Goal: Information Seeking & Learning: Compare options

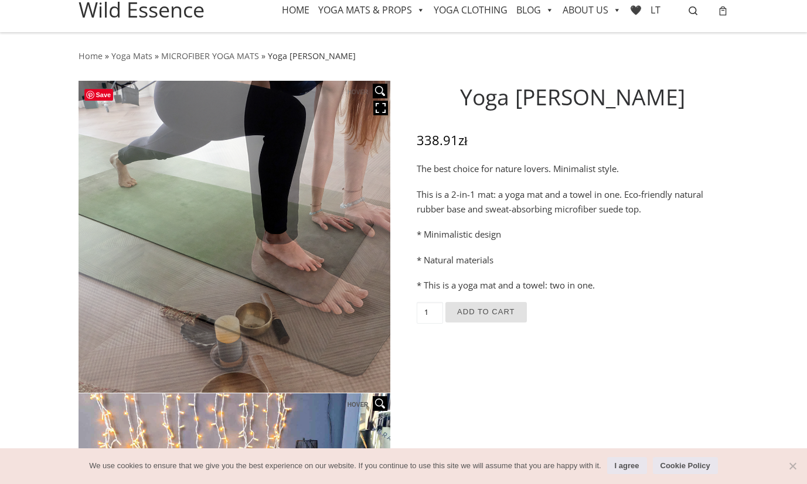
scroll to position [18, 0]
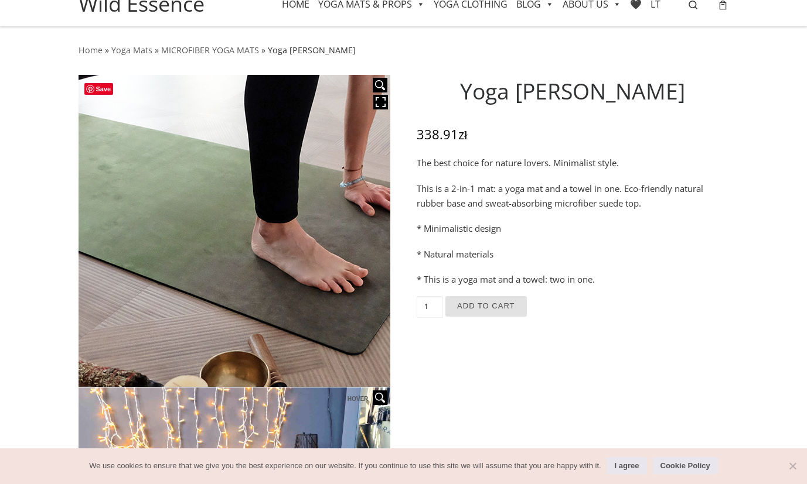
click at [274, 234] on img at bounding box center [199, 229] width 586 height 586
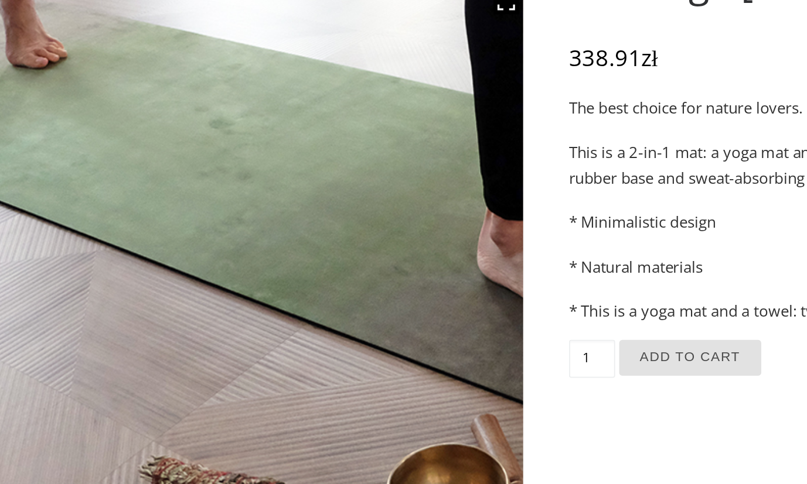
click at [146, 228] on img at bounding box center [312, 233] width 586 height 586
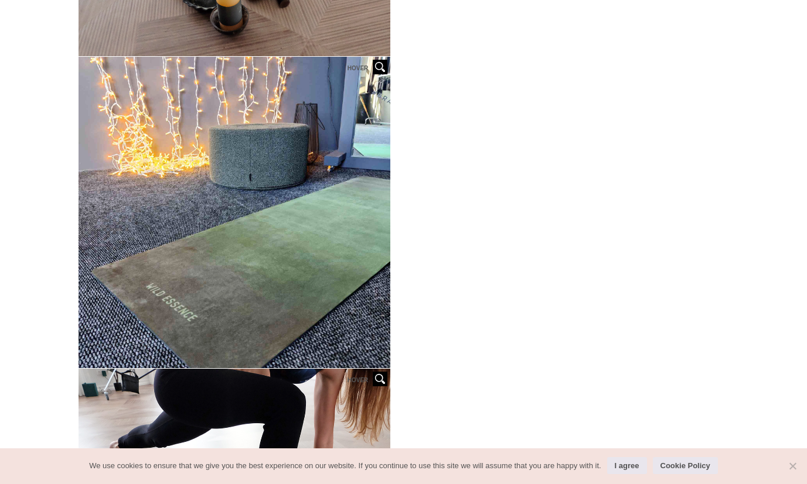
scroll to position [350, 0]
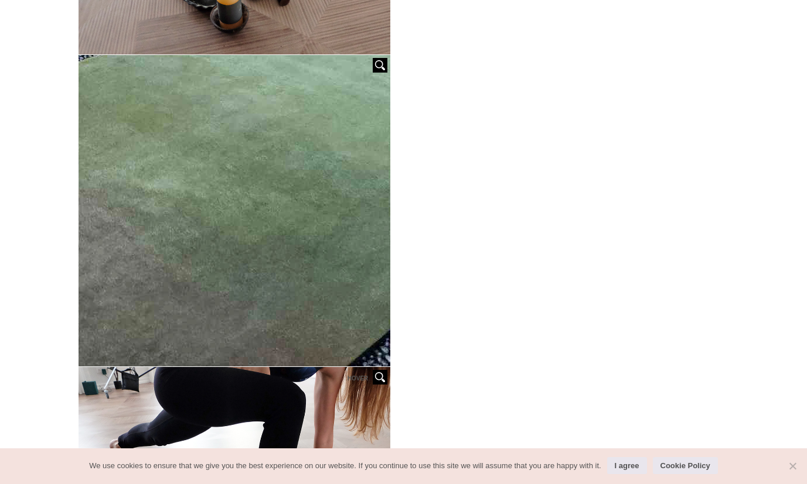
click at [298, 301] on img at bounding box center [107, 29] width 937 height 937
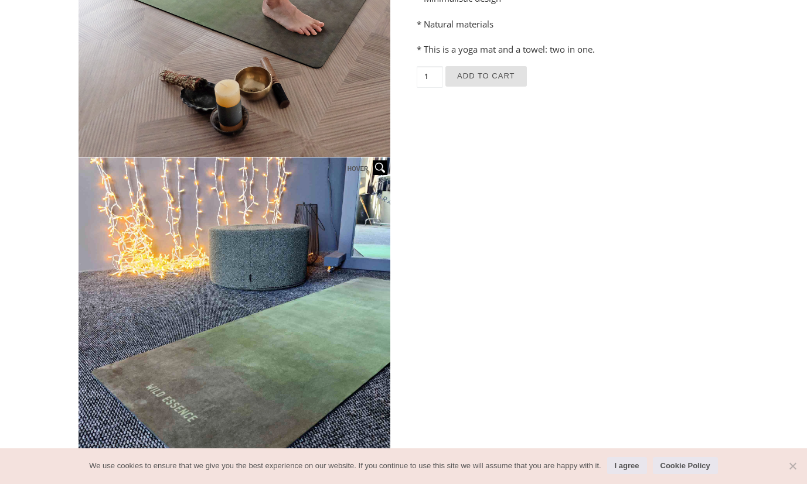
scroll to position [351, 0]
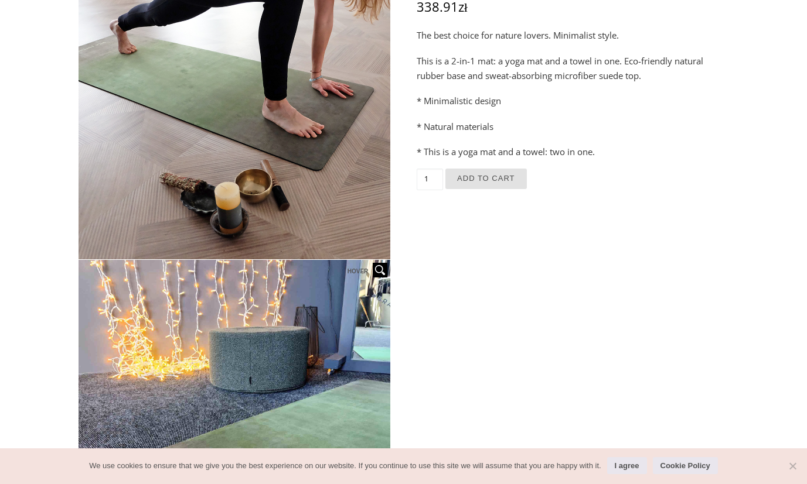
scroll to position [0, 0]
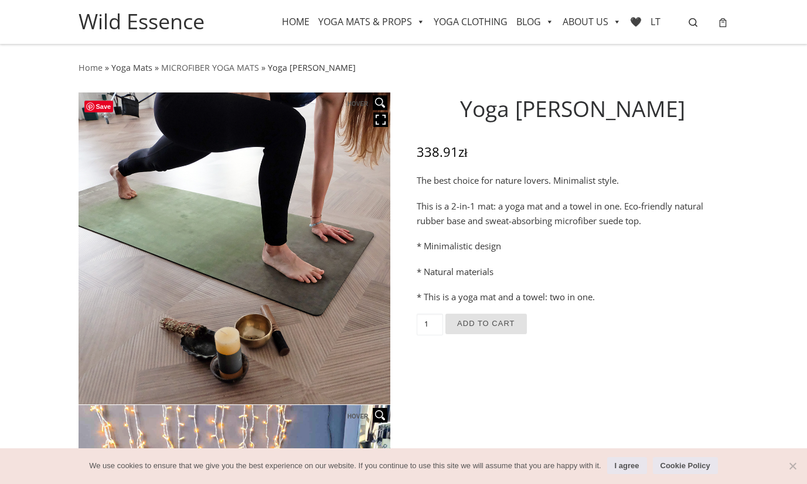
click at [134, 64] on link "Yoga Mats" at bounding box center [131, 67] width 41 height 11
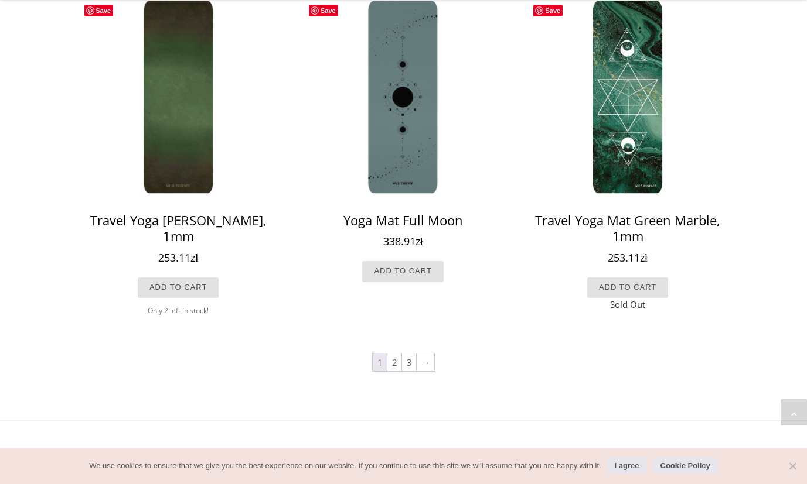
scroll to position [1101, 0]
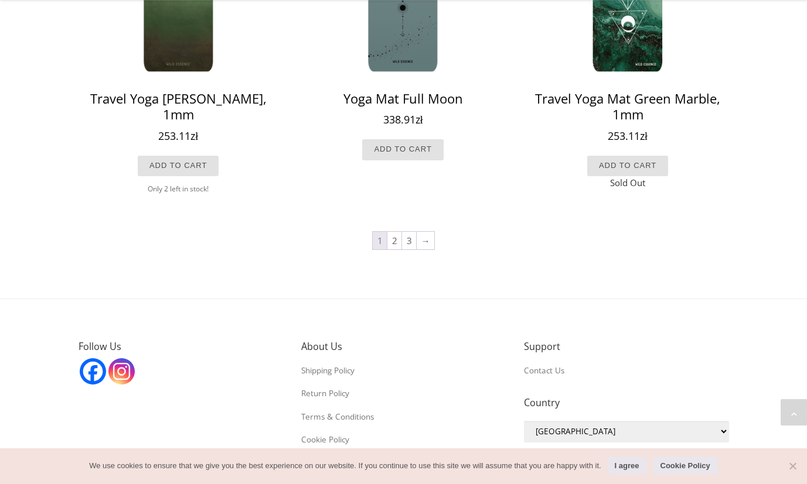
scroll to position [1285, 0]
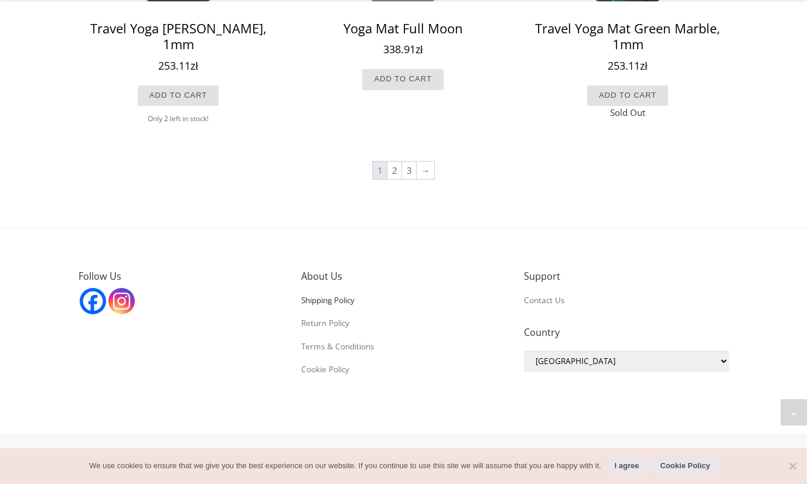
click at [351, 296] on link "Shipping Policy" at bounding box center [327, 300] width 53 height 11
click at [392, 166] on link "2" at bounding box center [394, 171] width 14 height 18
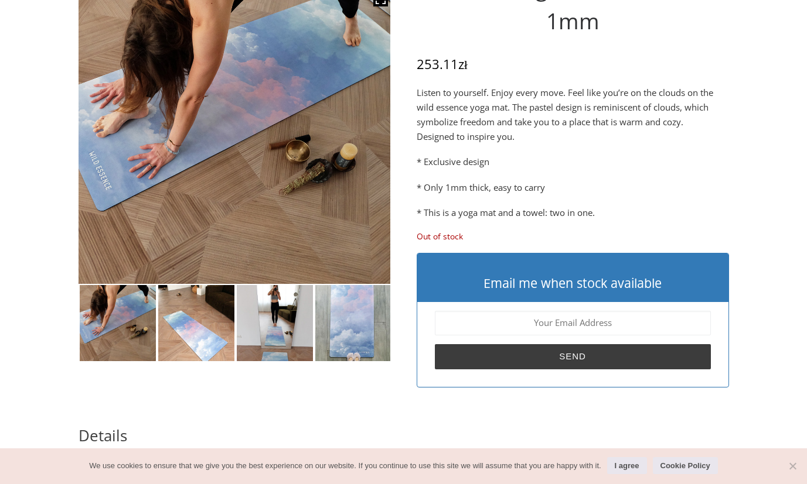
scroll to position [138, 0]
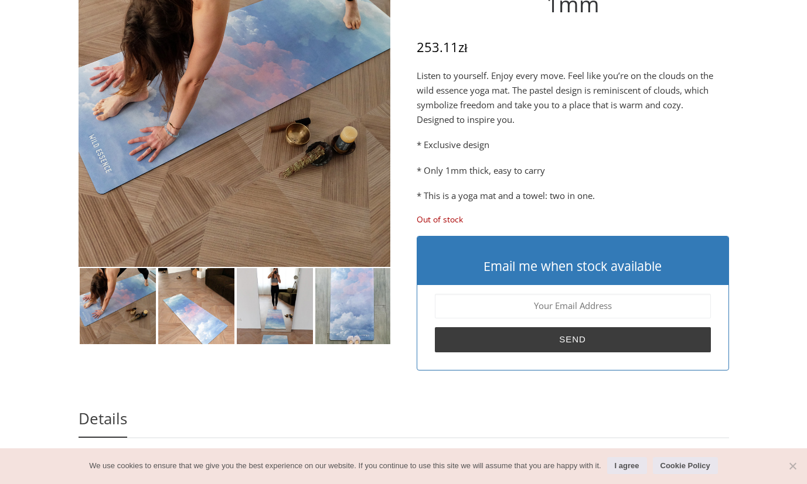
click at [198, 319] on img at bounding box center [196, 306] width 76 height 76
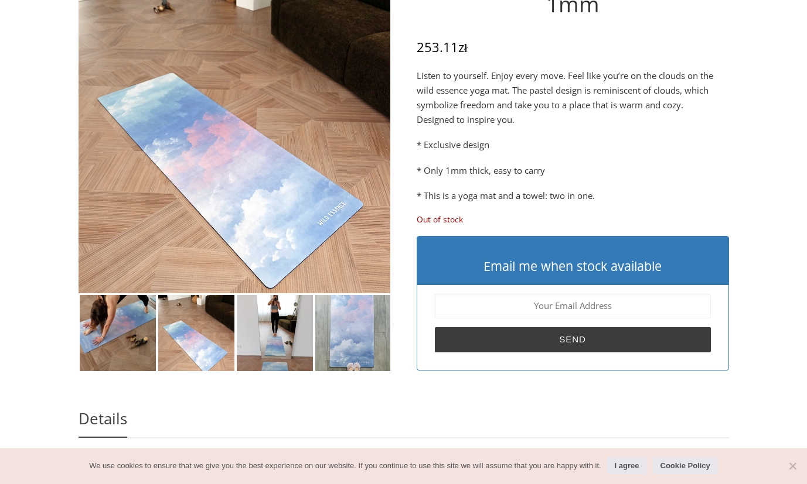
click at [359, 329] on img at bounding box center [353, 333] width 76 height 76
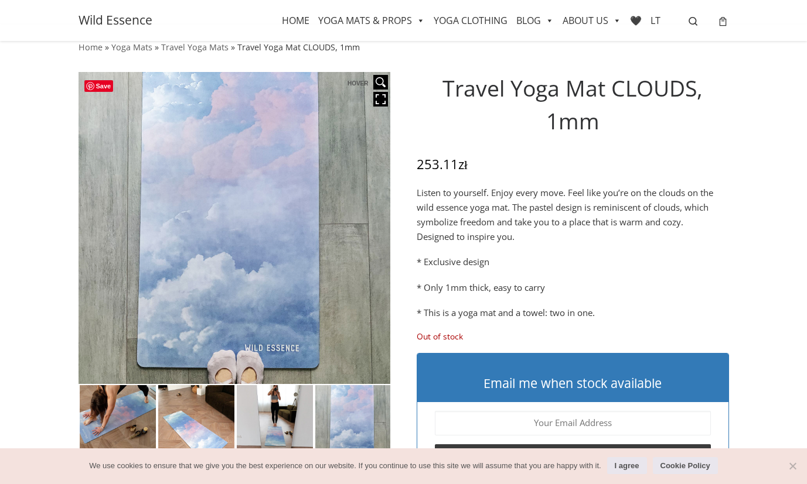
scroll to position [0, 0]
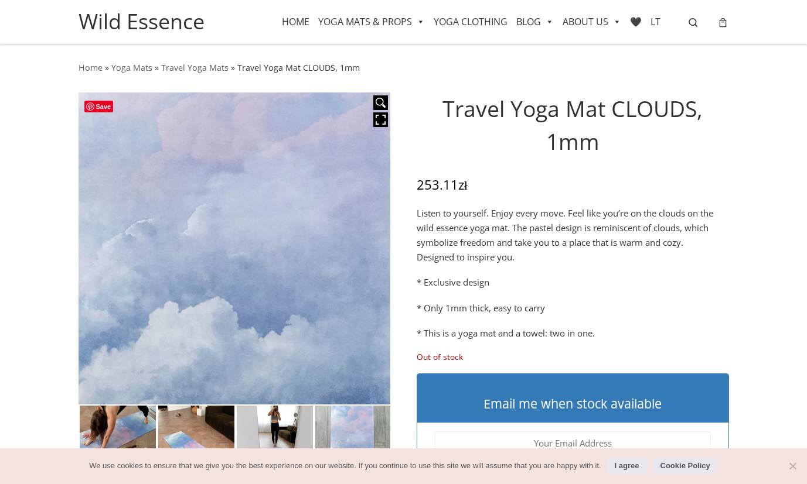
click at [231, 245] on img at bounding box center [237, 252] width 586 height 586
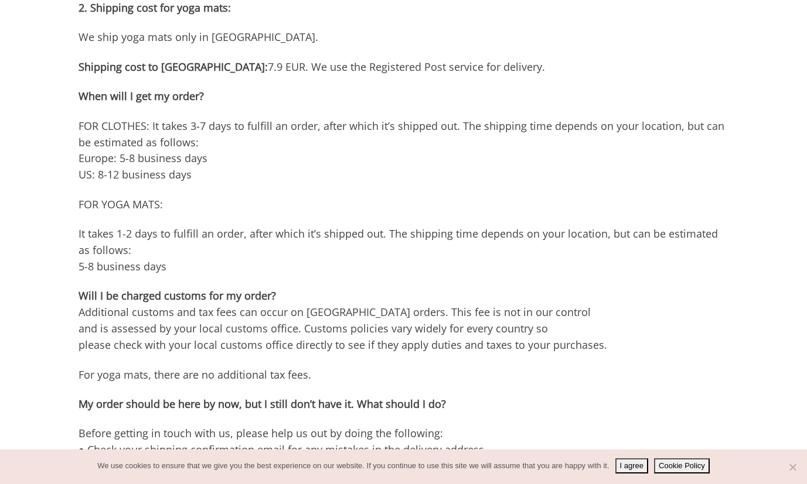
scroll to position [340, 0]
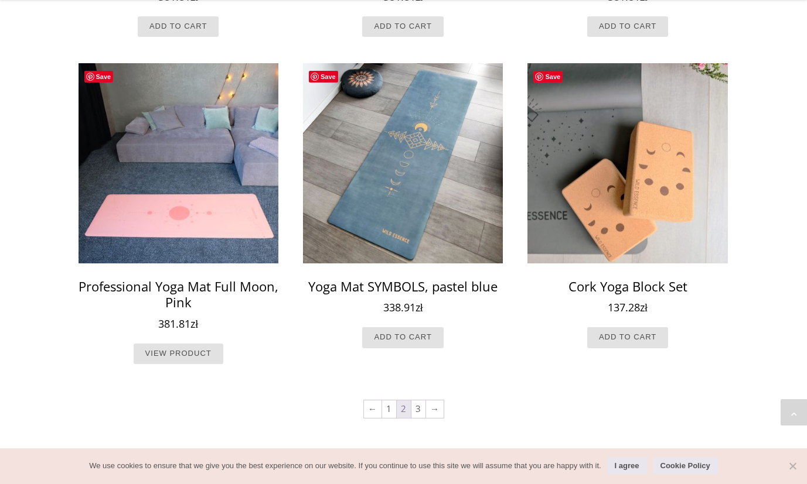
scroll to position [1055, 0]
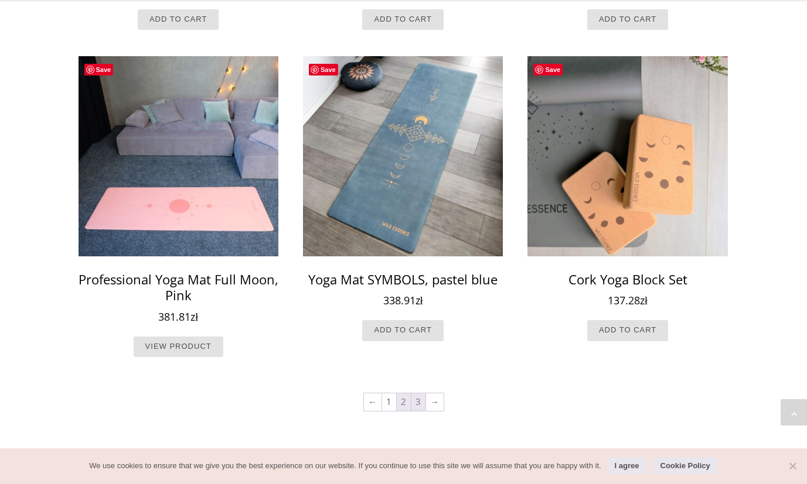
click at [417, 404] on link "3" at bounding box center [418, 403] width 14 height 18
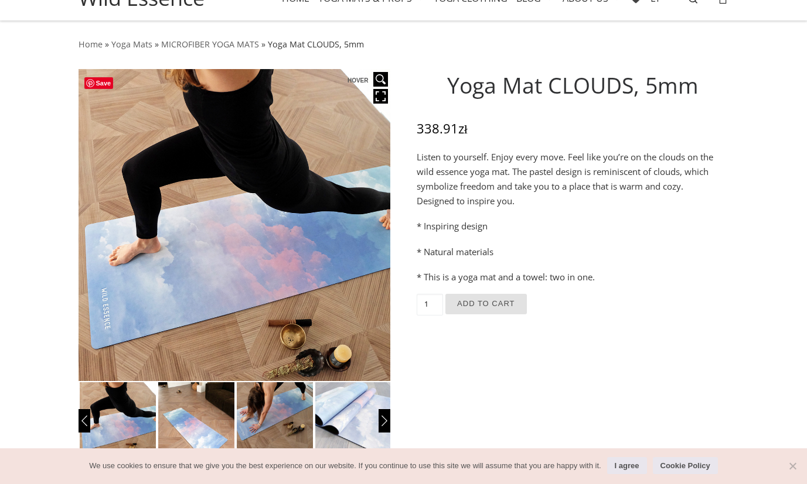
scroll to position [46, 0]
click at [191, 440] on img at bounding box center [196, 421] width 76 height 76
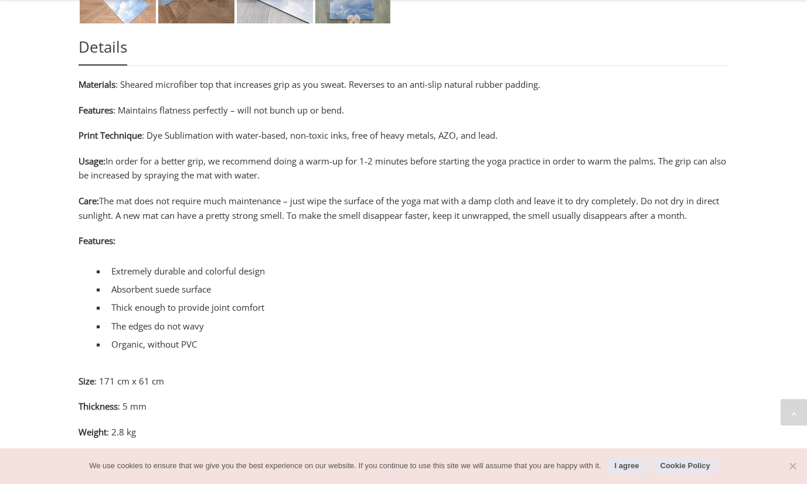
scroll to position [534, 0]
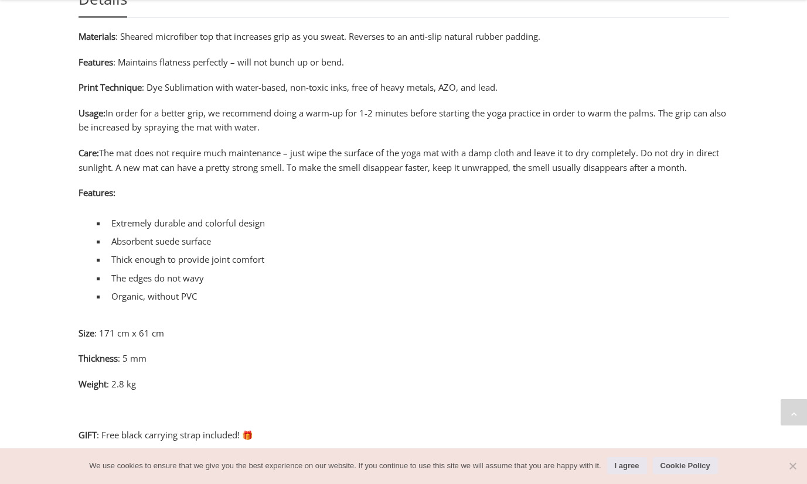
click at [527, 214] on li "Extremely durable and colorful design" at bounding box center [418, 223] width 622 height 18
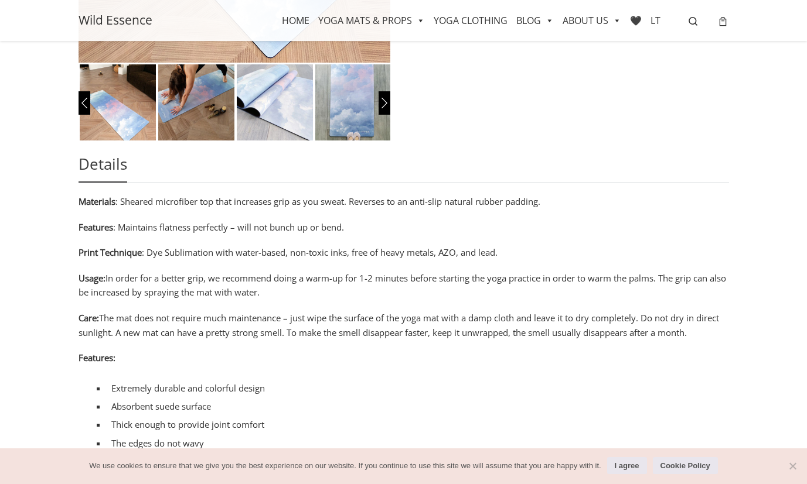
scroll to position [0, 0]
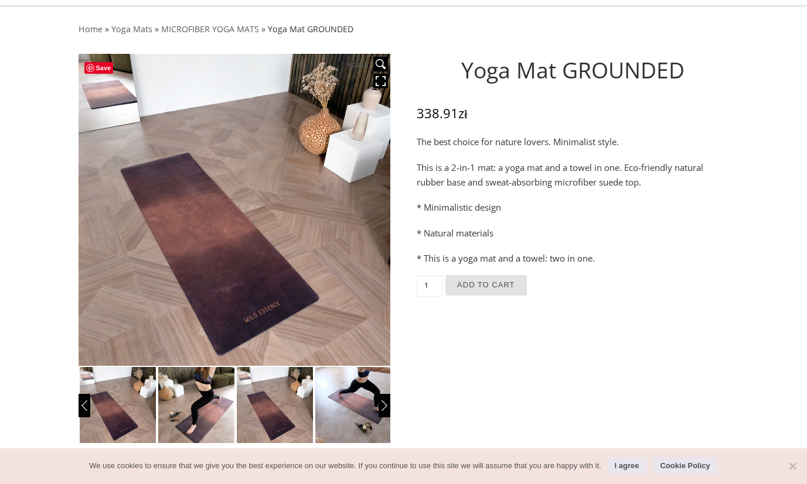
scroll to position [82, 0]
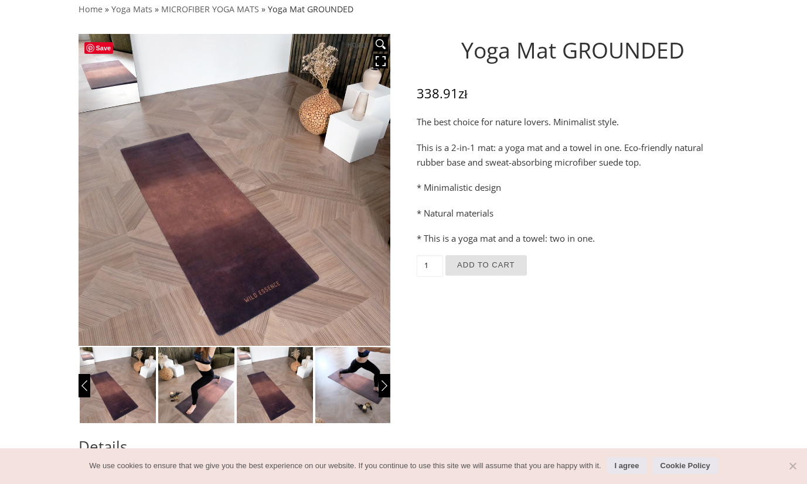
click at [187, 412] on img at bounding box center [196, 385] width 76 height 76
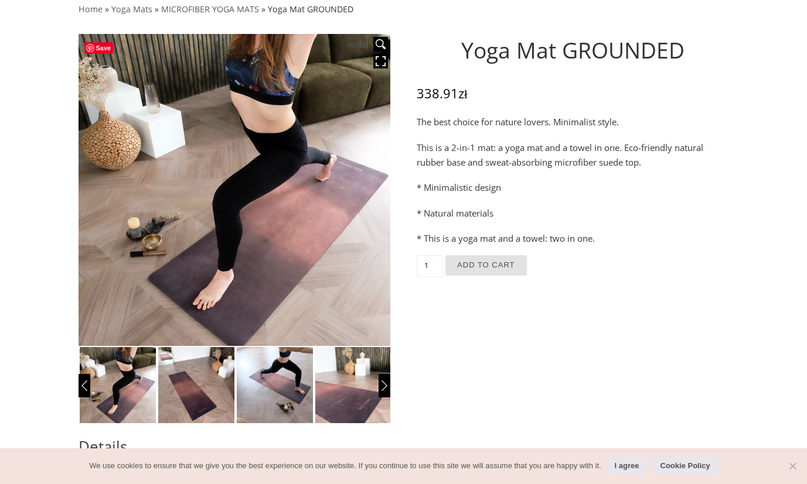
click at [289, 395] on img at bounding box center [275, 385] width 76 height 76
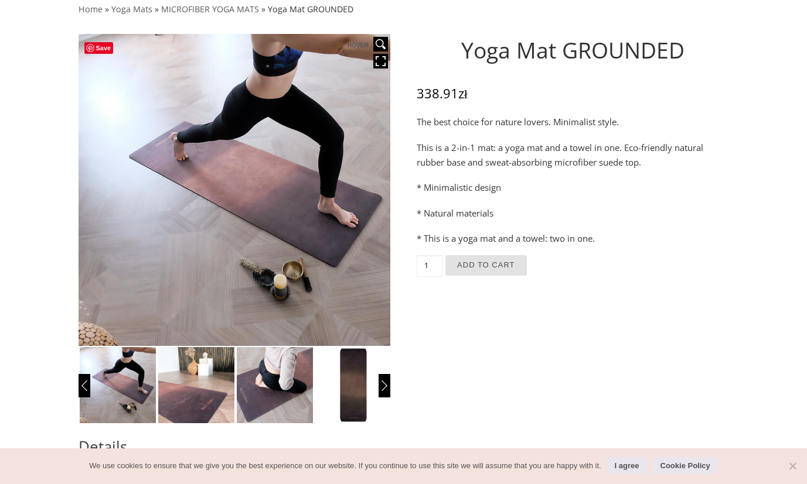
click at [303, 403] on img at bounding box center [275, 385] width 76 height 76
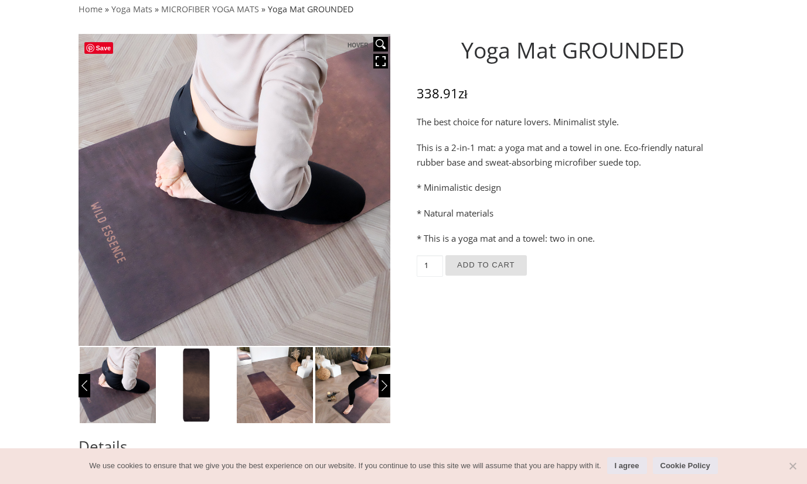
click at [351, 398] on img at bounding box center [353, 385] width 76 height 76
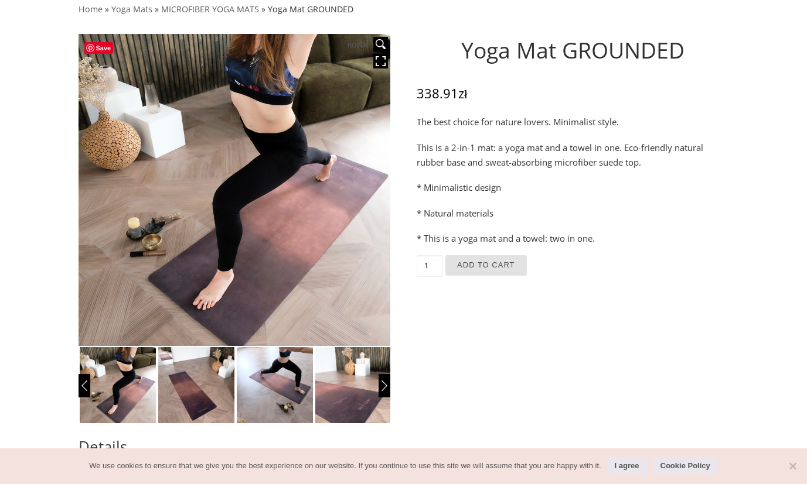
click at [199, 398] on img at bounding box center [196, 385] width 76 height 76
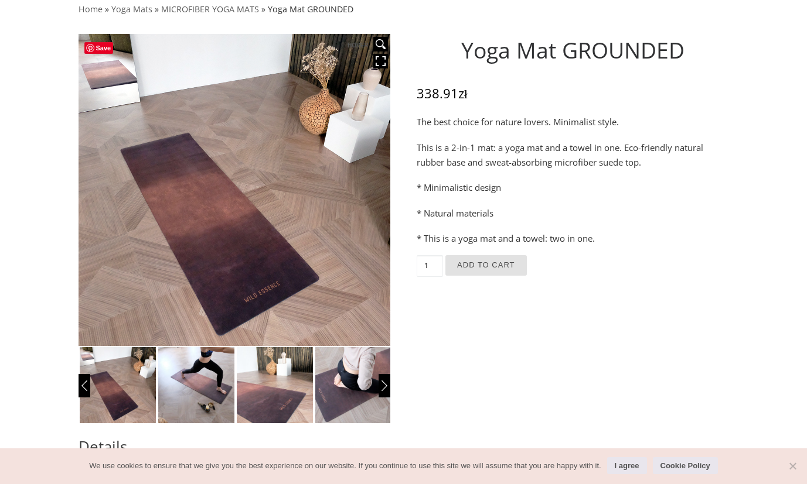
click at [624, 153] on p "This is a 2-in-1 mat: a yoga mat and a towel in one. Eco-friendly natural rubbe…" at bounding box center [572, 155] width 312 height 29
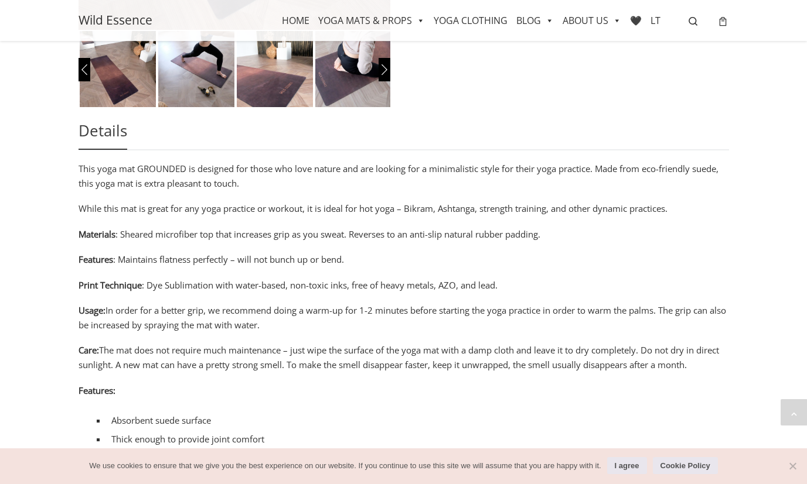
scroll to position [0, 0]
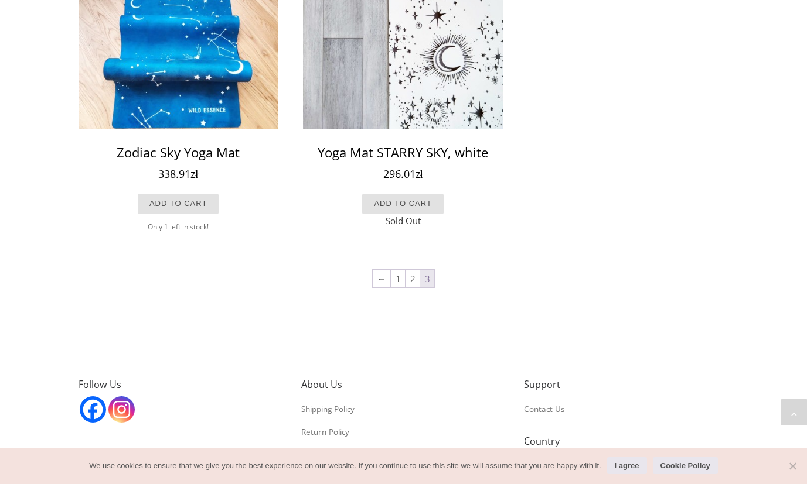
scroll to position [1293, 0]
